Goal: Information Seeking & Learning: Find contact information

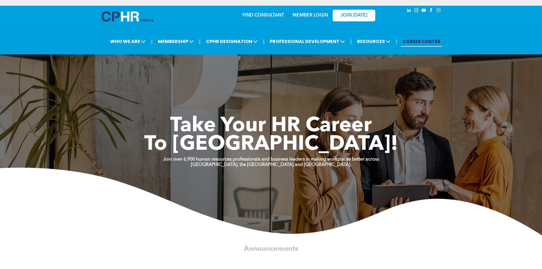
click at [259, 13] on link "FIND CONSULTANT" at bounding box center [263, 15] width 42 height 5
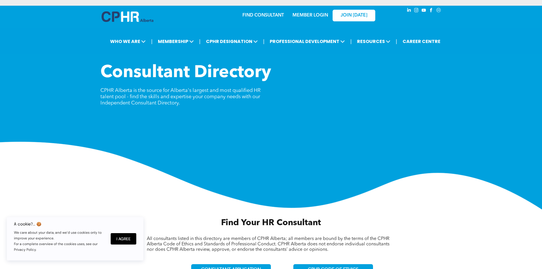
click at [255, 15] on link "FIND CONSULTANT" at bounding box center [263, 15] width 42 height 5
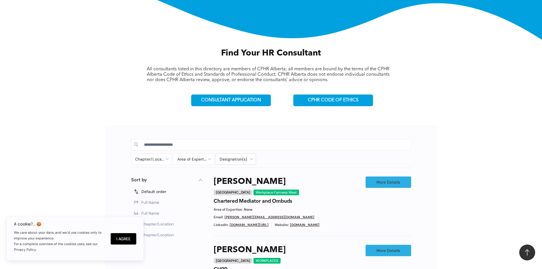
scroll to position [171, 0]
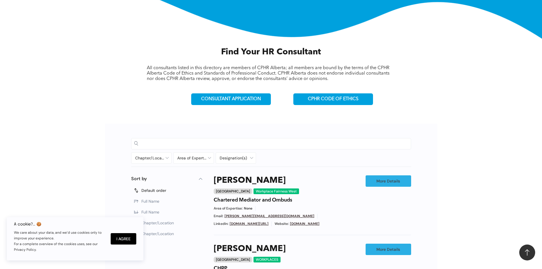
click at [213, 143] on input at bounding box center [276, 143] width 264 height 9
type input "**********"
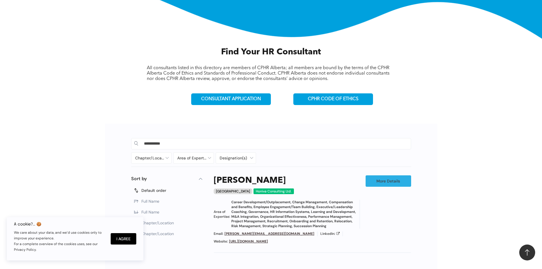
click at [248, 177] on h3 "Kimberly Ho" at bounding box center [250, 180] width 72 height 10
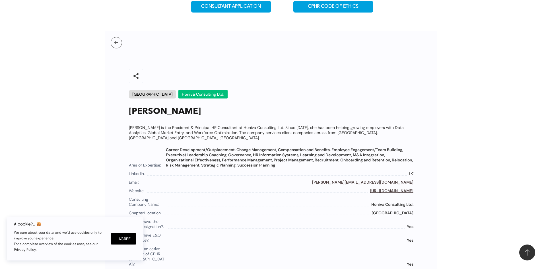
scroll to position [273, 0]
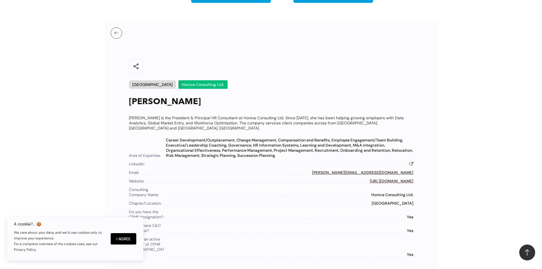
click at [109, 28] on div at bounding box center [271, 32] width 332 height 11
click at [113, 30] on button at bounding box center [116, 32] width 11 height 11
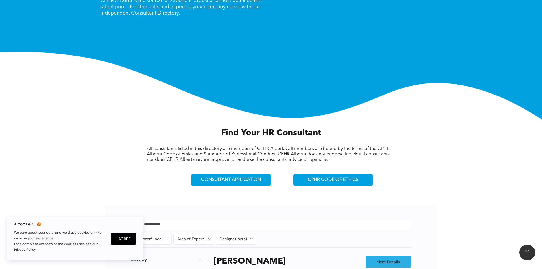
scroll to position [85, 0]
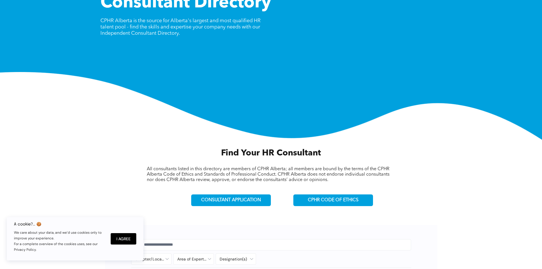
scroll to position [57, 0]
